Goal: Task Accomplishment & Management: Complete application form

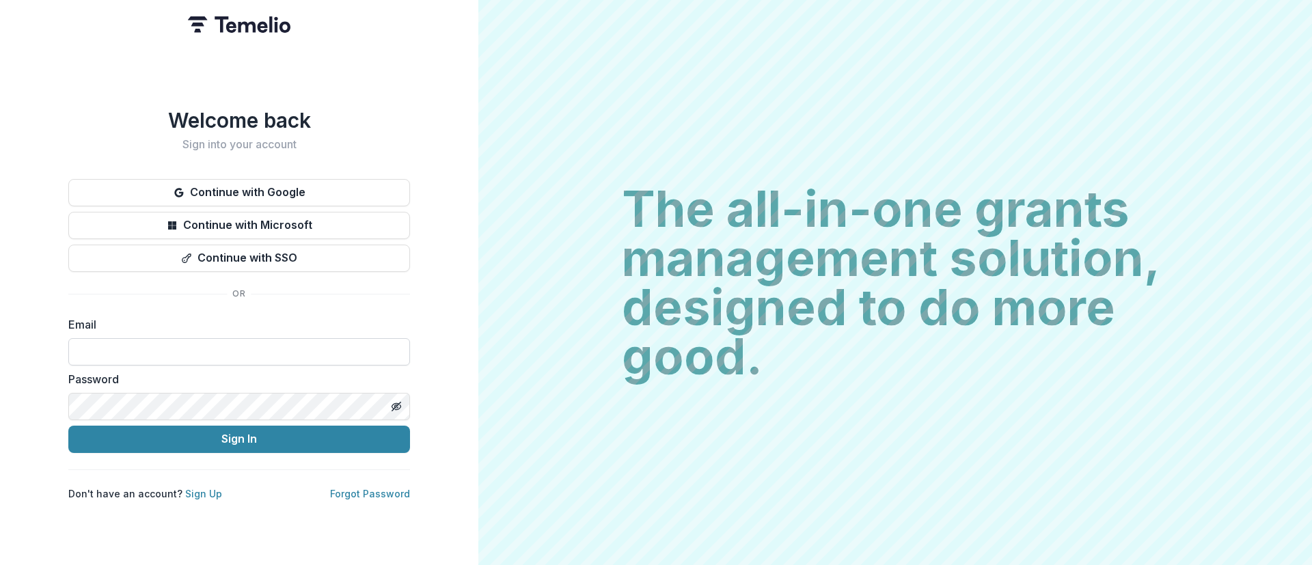
click at [187, 348] on input at bounding box center [239, 351] width 342 height 27
type input "**********"
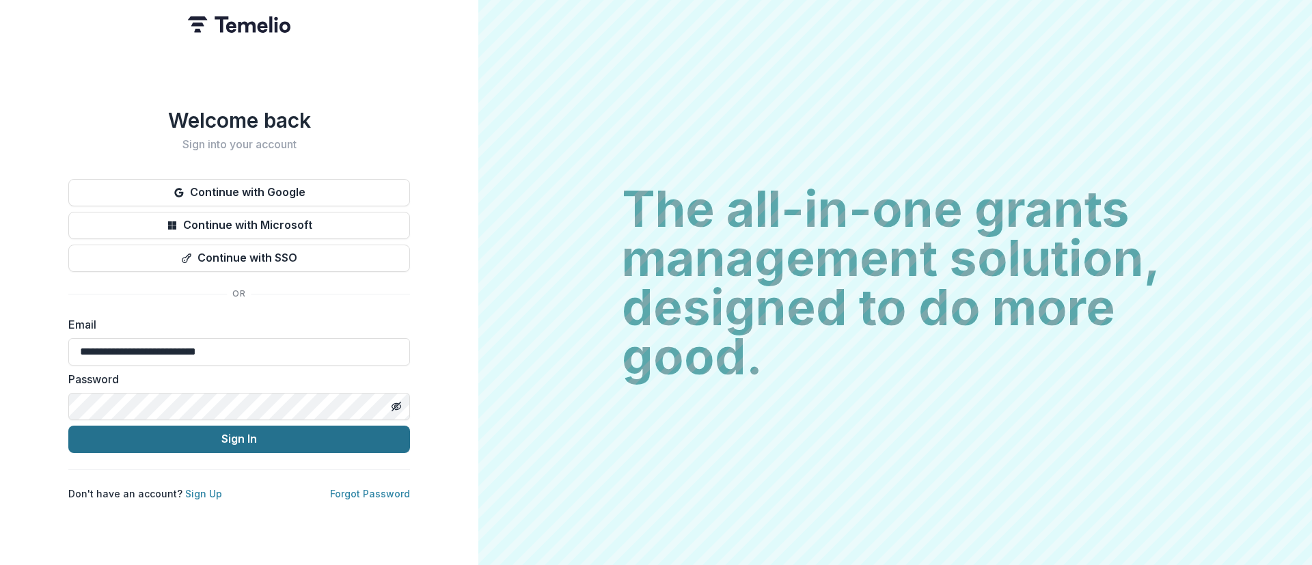
click at [237, 430] on button "Sign In" at bounding box center [239, 439] width 342 height 27
